Goal: Find specific fact

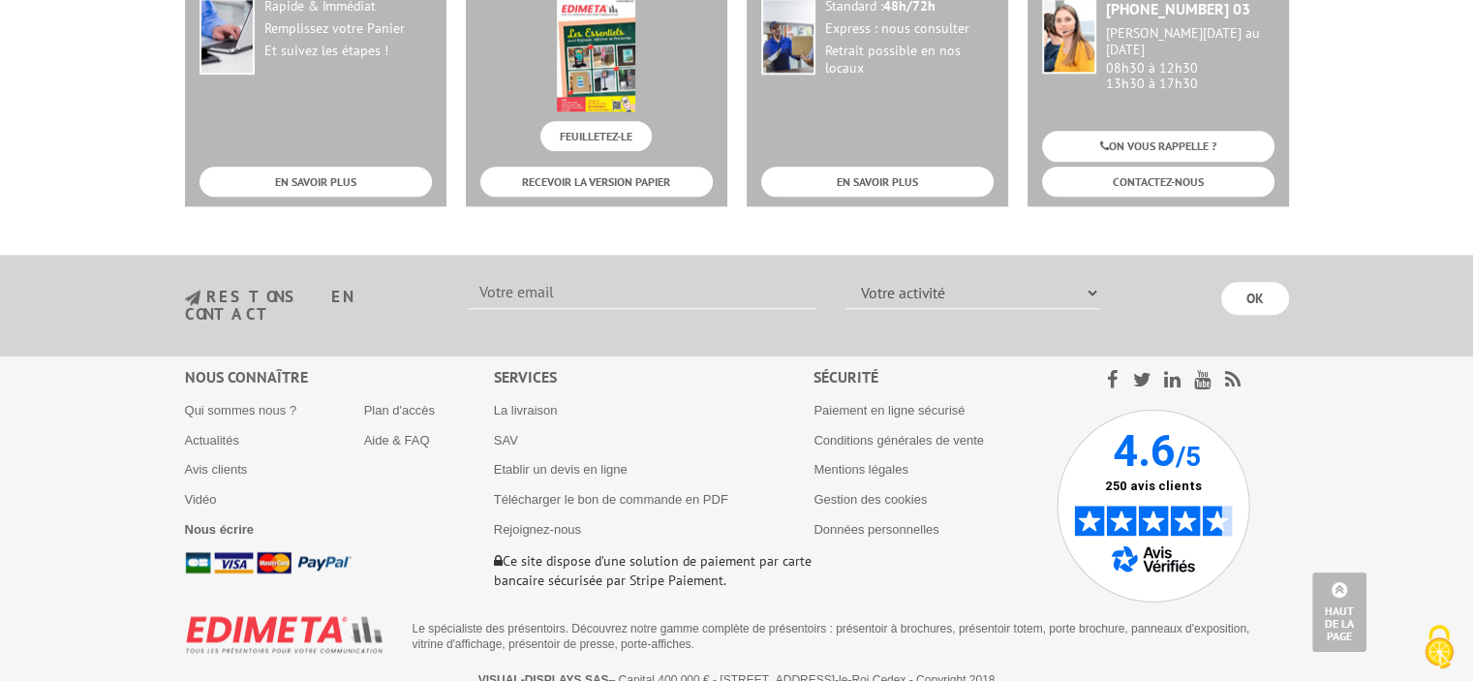
scroll to position [2171, 0]
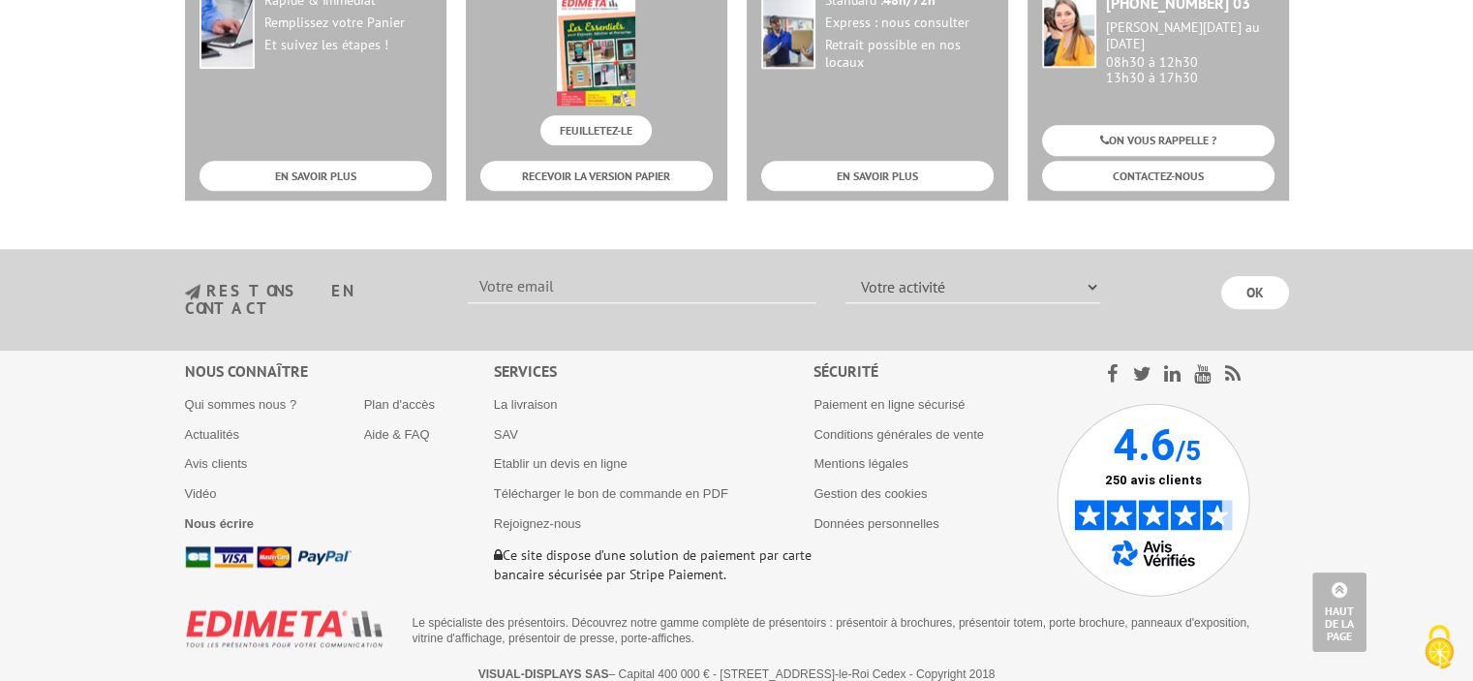
drag, startPoint x: 1090, startPoint y: 657, endPoint x: 392, endPoint y: 665, distance: 698.1
click at [392, 667] on p "VISUAL-DISPLAYS SAS – Capital 400 000 € - 10 Rue de la Darse - CS 60016 - 94607…" at bounding box center [736, 674] width 1069 height 14
copy p "VISUAL-DISPLAYS SAS – Capital 400 000 € - 10 Rue de la Darse - CS 60016 - 94607…"
click at [208, 397] on link "Qui sommes nous ?" at bounding box center [241, 404] width 112 height 15
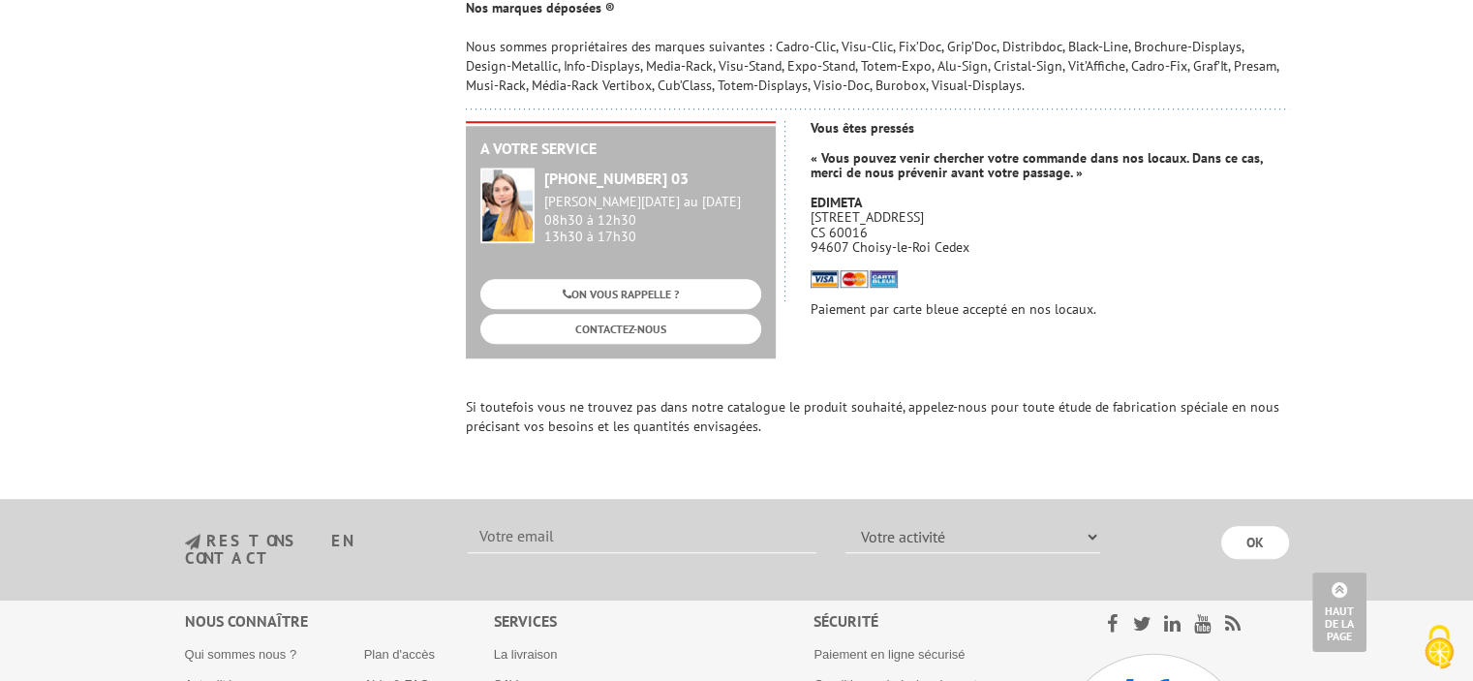
scroll to position [1549, 0]
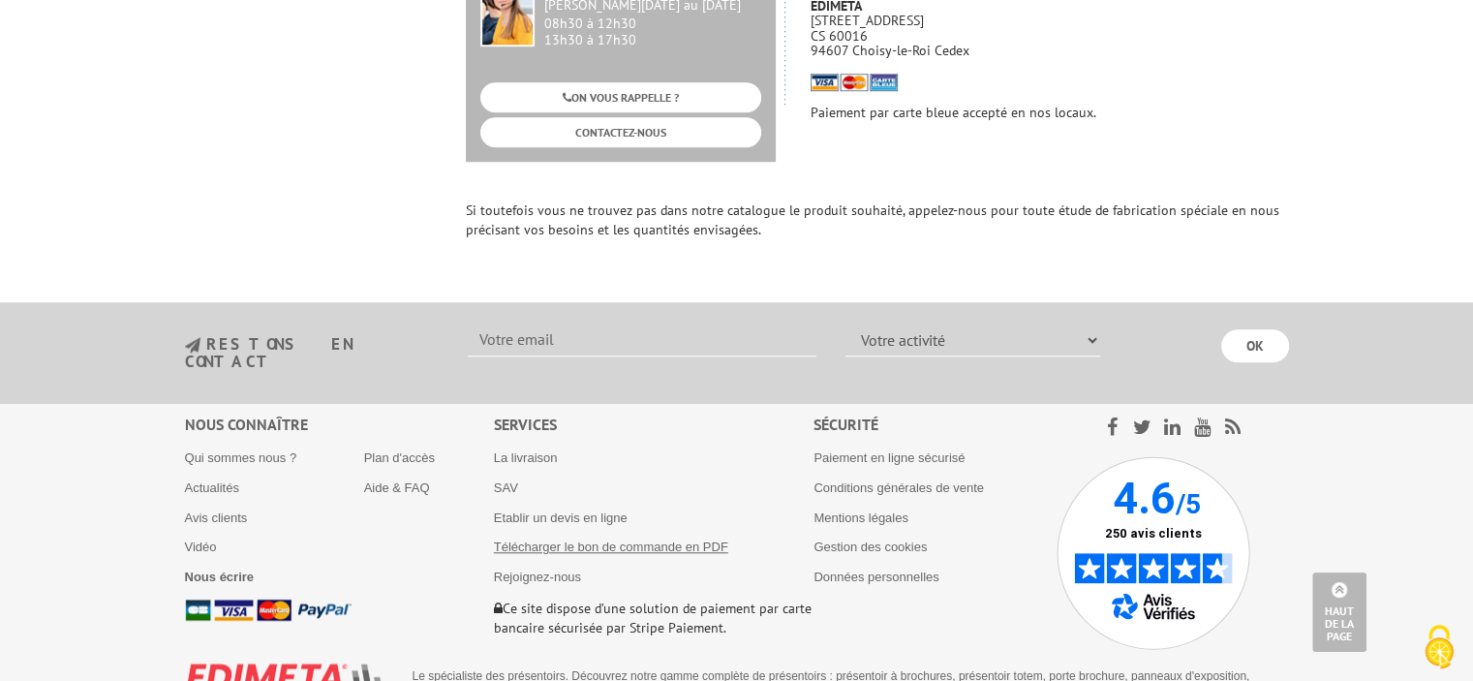
click at [636, 539] on link "Télécharger le bon de commande en PDF" at bounding box center [611, 546] width 234 height 15
click at [910, 480] on link "Conditions générales de vente" at bounding box center [898, 487] width 170 height 15
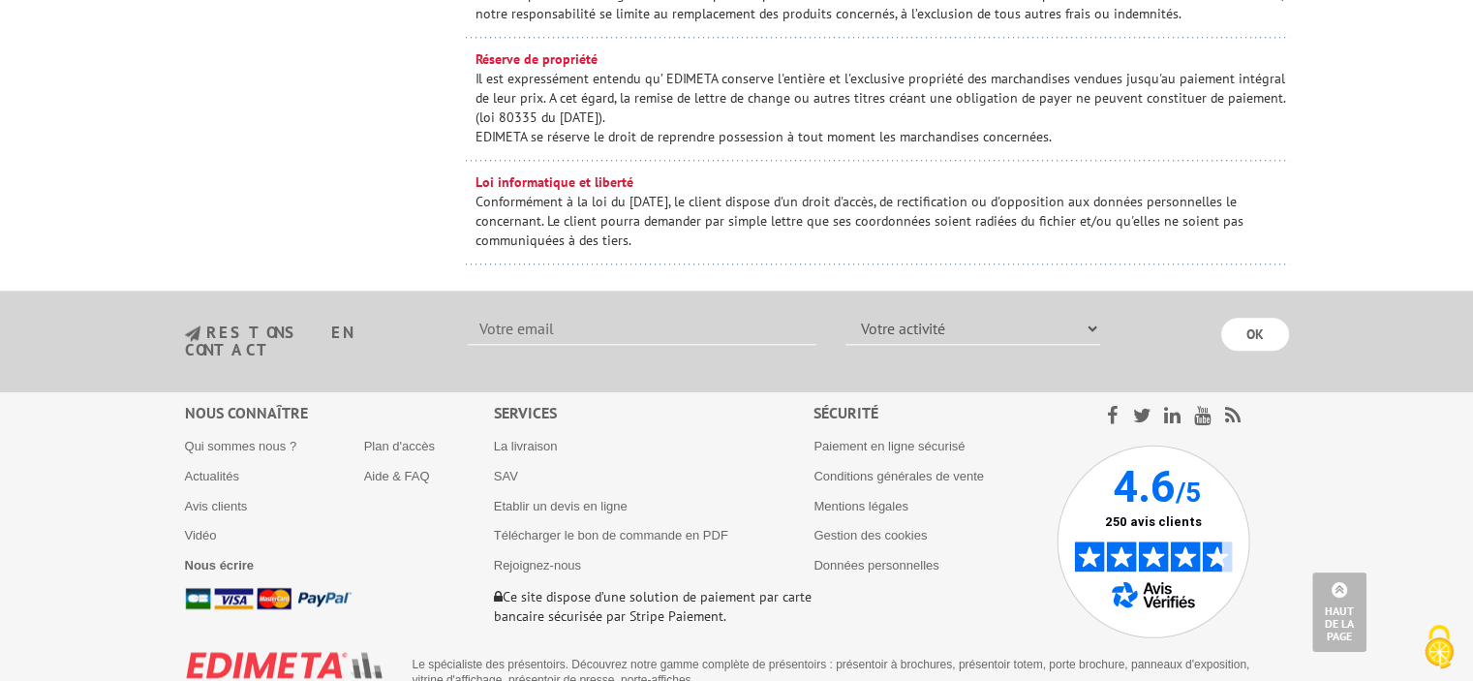
scroll to position [2045, 0]
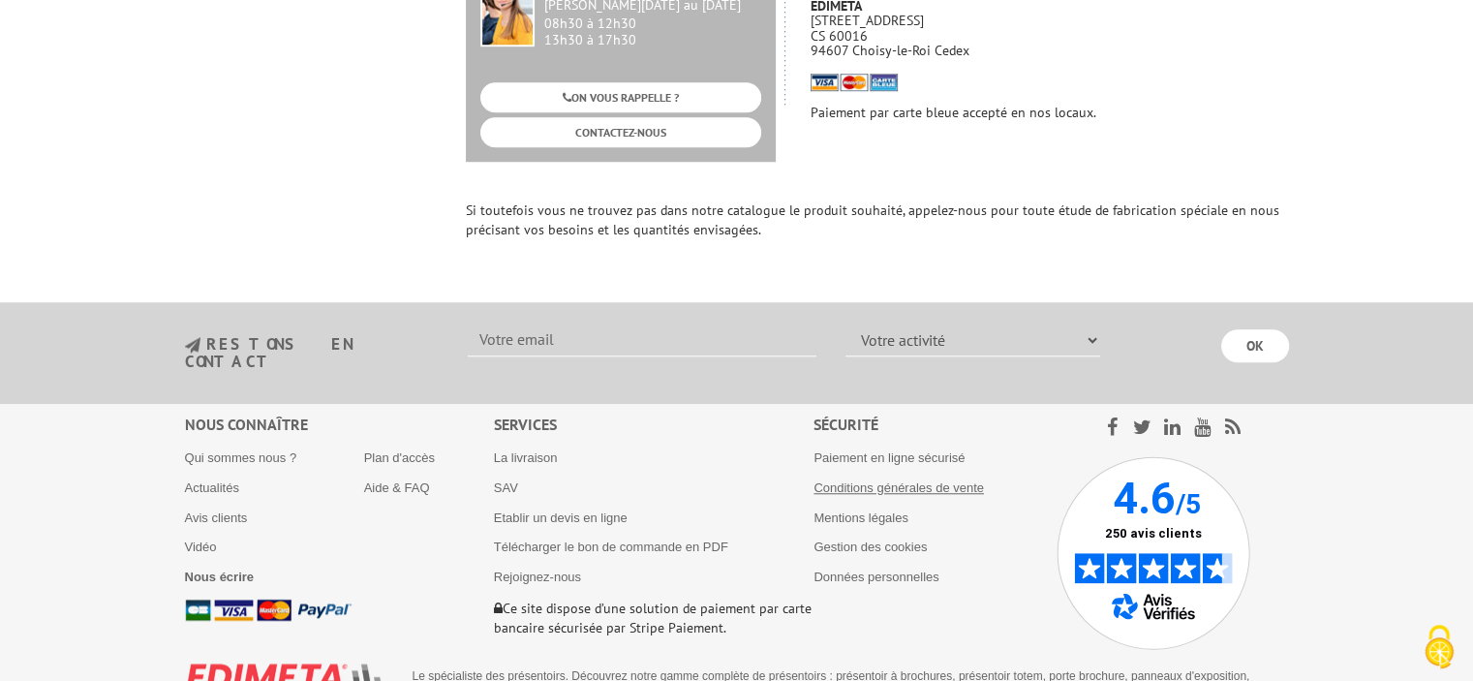
click at [902, 480] on link "Conditions générales de vente" at bounding box center [898, 487] width 170 height 15
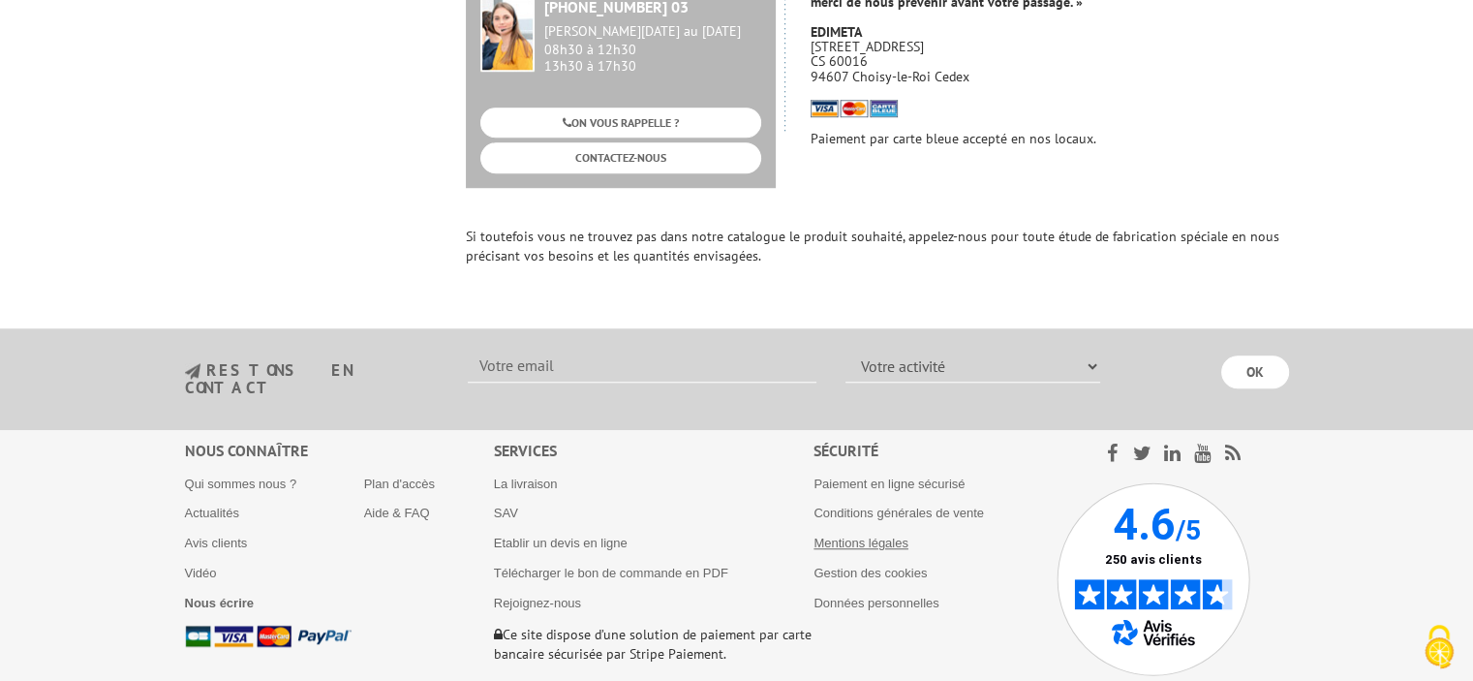
click at [868, 535] on link "Mentions légales" at bounding box center [860, 542] width 95 height 15
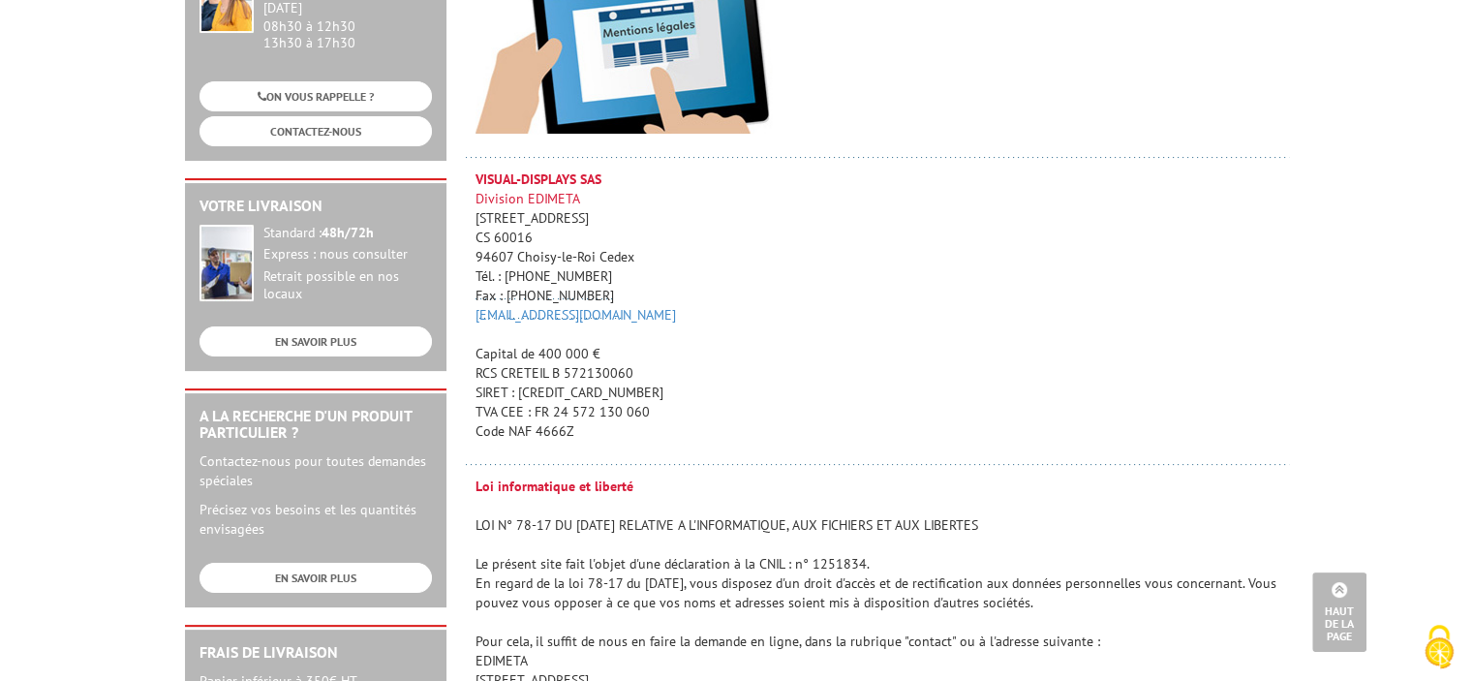
scroll to position [290, 0]
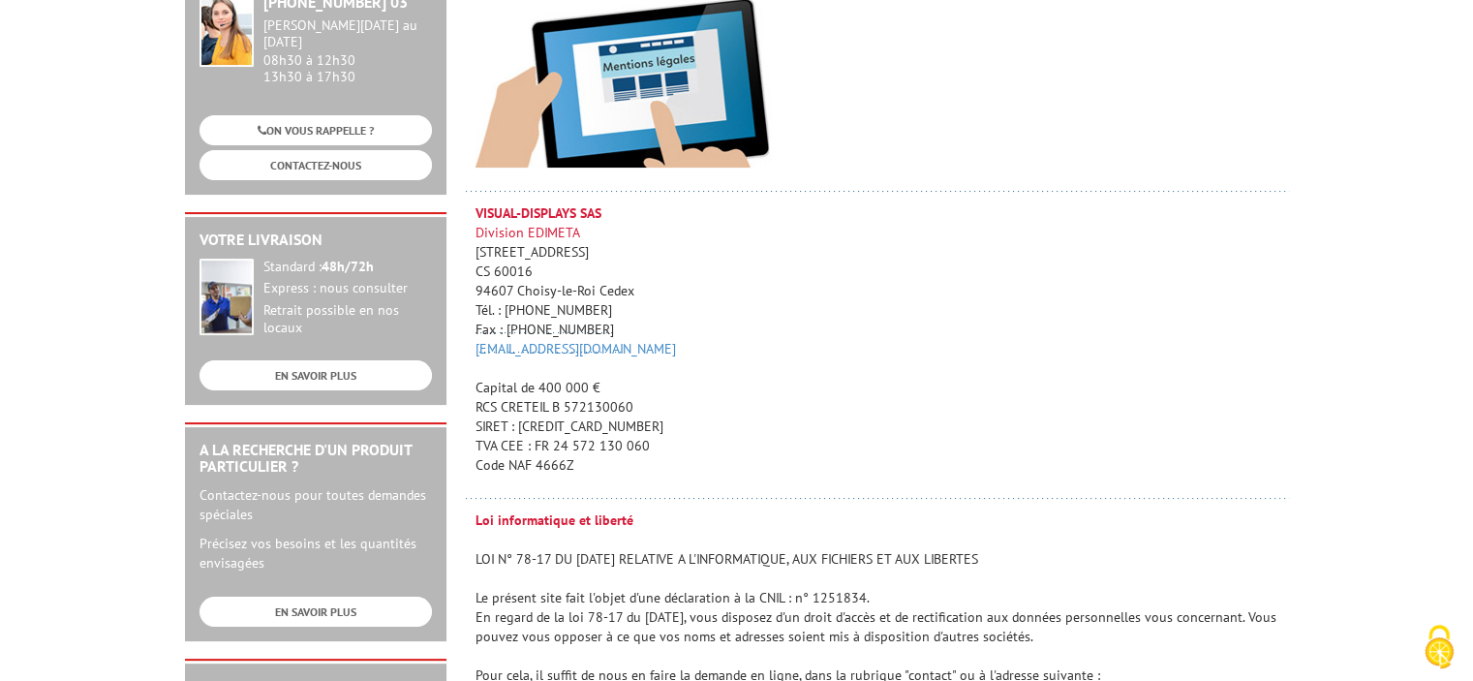
drag, startPoint x: 577, startPoint y: 467, endPoint x: 472, endPoint y: 392, distance: 129.2
click at [472, 392] on td "VISUAL-DISPLAYS SAS Division EDIMETA [STREET_ADDRESS] Tél. : [PHONE_NUMBER] Fax…" at bounding box center [877, 356] width 823 height 307
copy p "Capital de 400 000 € RCS CRETEIL B 572130060 SIRET : [CREDIT_CARD_NUMBER] TVA C…"
